Goal: Task Accomplishment & Management: Use online tool/utility

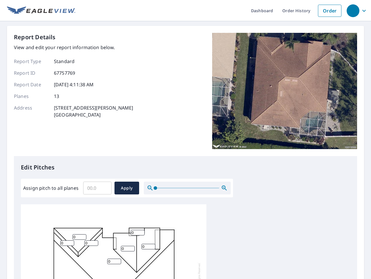
click at [186, 139] on div "Report Details View and edit your report information below. Report Type Standar…" at bounding box center [186, 94] width 344 height 123
click at [353, 10] on div "button" at bounding box center [353, 10] width 13 height 13
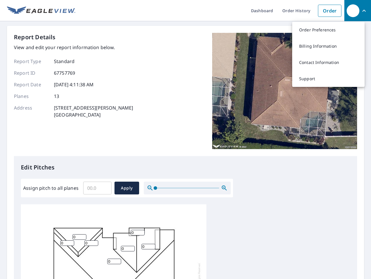
click at [97, 188] on input "Assign pitch to all planes" at bounding box center [97, 188] width 28 height 16
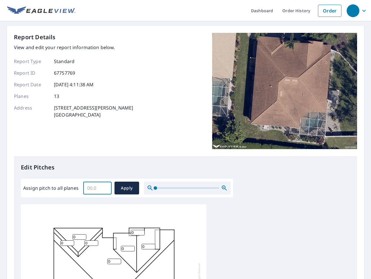
click at [127, 188] on span "Apply" at bounding box center [126, 187] width 15 height 7
click at [225, 188] on icon "button" at bounding box center [224, 187] width 7 height 7
